Goal: Navigation & Orientation: Find specific page/section

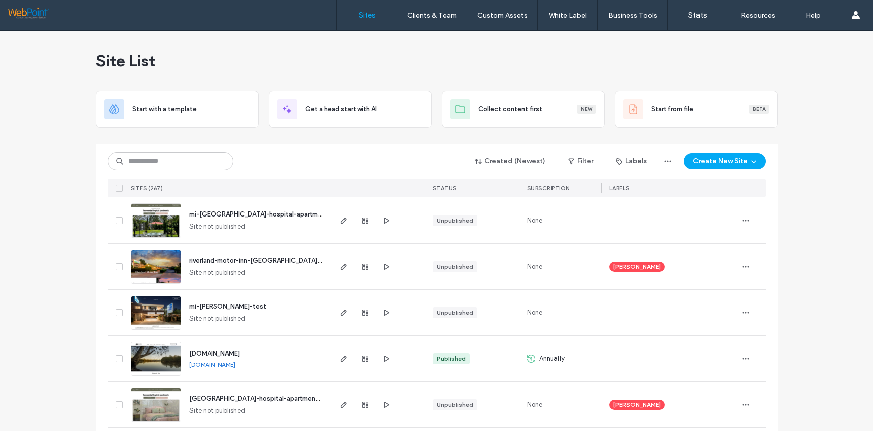
click at [155, 318] on img at bounding box center [155, 330] width 49 height 68
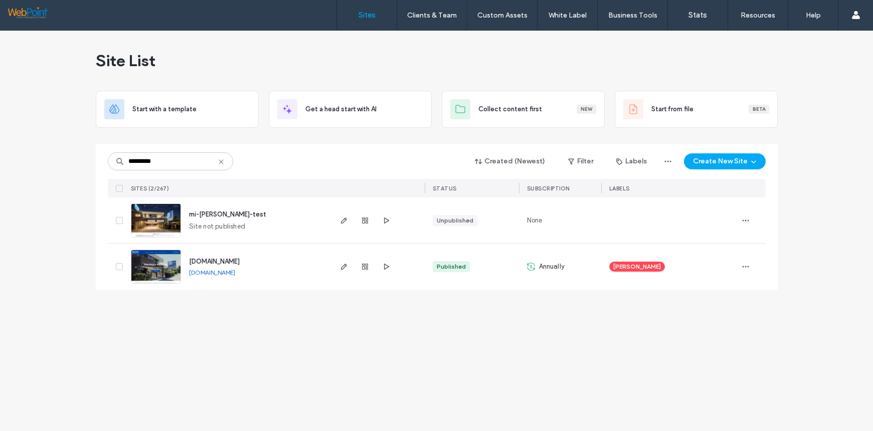
type input "*********"
click at [163, 266] on img at bounding box center [155, 284] width 49 height 68
